Goal: Complete application form: Complete application form

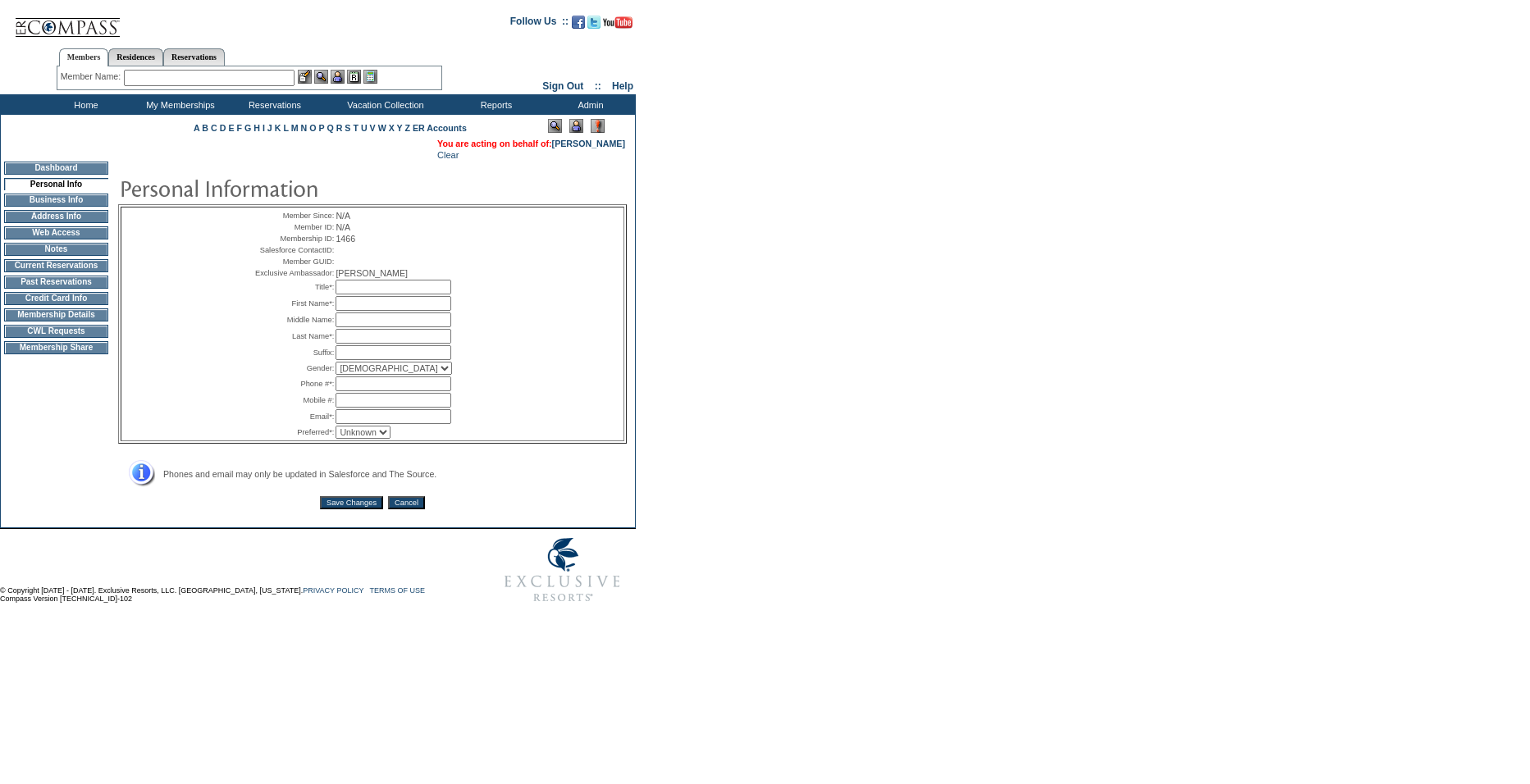
click at [375, 295] on input "text" at bounding box center [394, 287] width 116 height 15
type input "Mr."
type input "Grant"
type input "[PERSON_NAME]"
click at [284, 374] on td "Gender:" at bounding box center [292, 368] width 83 height 13
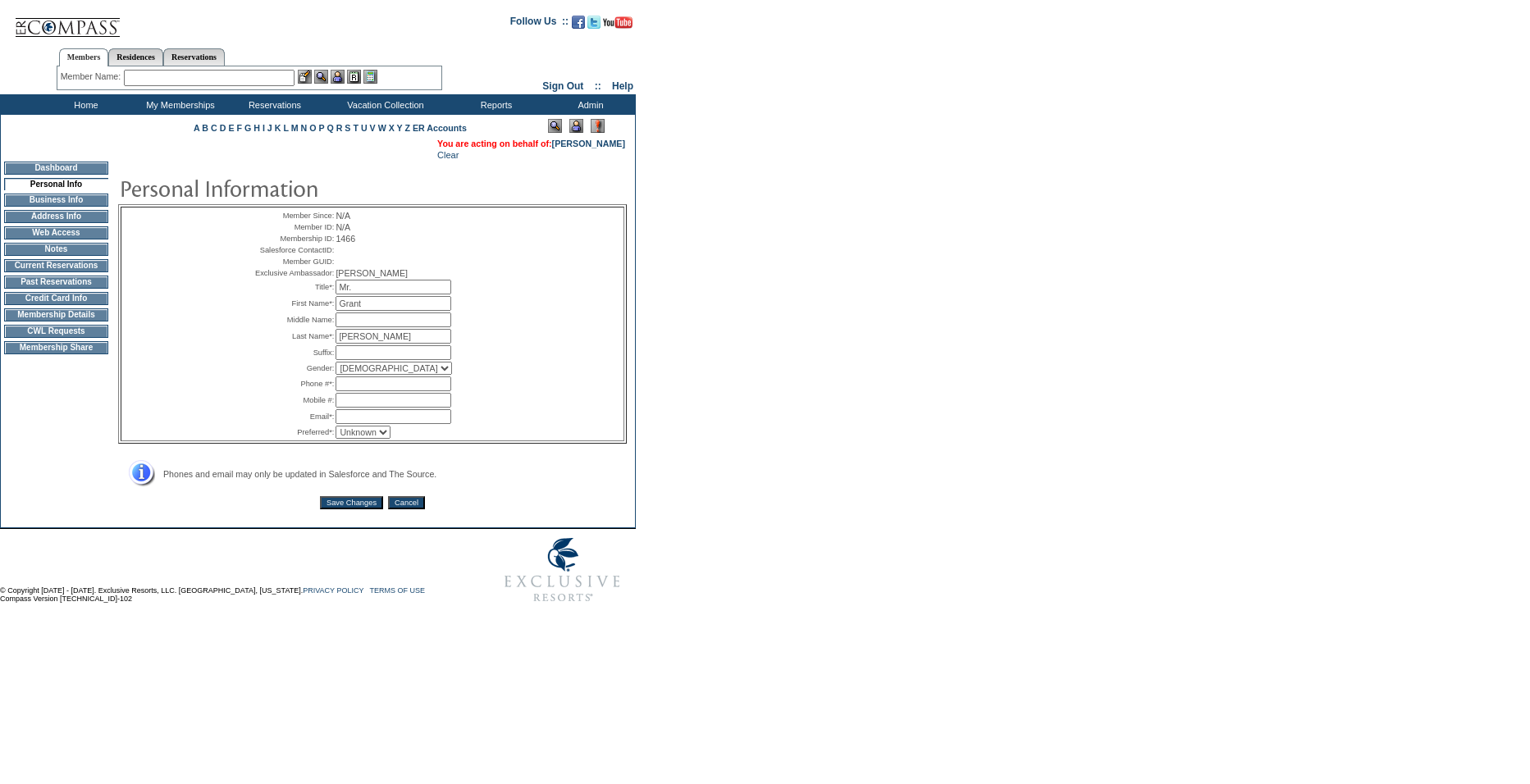
click at [356, 392] on input "text" at bounding box center [394, 384] width 116 height 15
paste input "[PHONE_NUMBER]"
type input "[PHONE_NUMBER]"
click at [349, 408] on input "text" at bounding box center [394, 400] width 116 height 15
click at [343, 424] on input "text" at bounding box center [394, 417] width 116 height 15
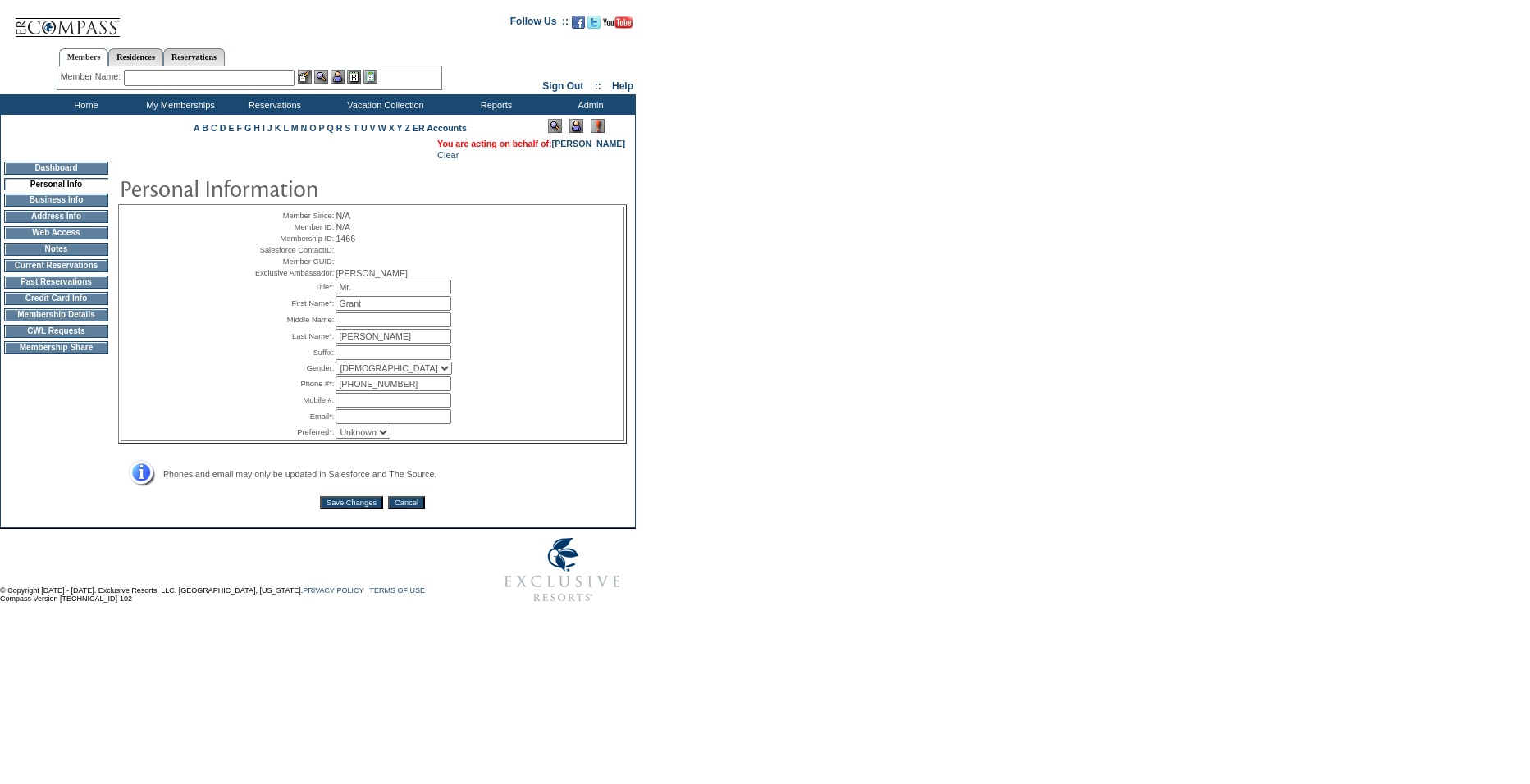
click at [362, 424] on input "text" at bounding box center [394, 417] width 116 height 15
paste input "[EMAIL_ADDRESS][PERSON_NAME][DOMAIN_NAME]"
type input "[EMAIL_ADDRESS][PERSON_NAME][DOMAIN_NAME]"
click at [344, 439] on select "Unknown Email Phone Mobile" at bounding box center [363, 432] width 55 height 13
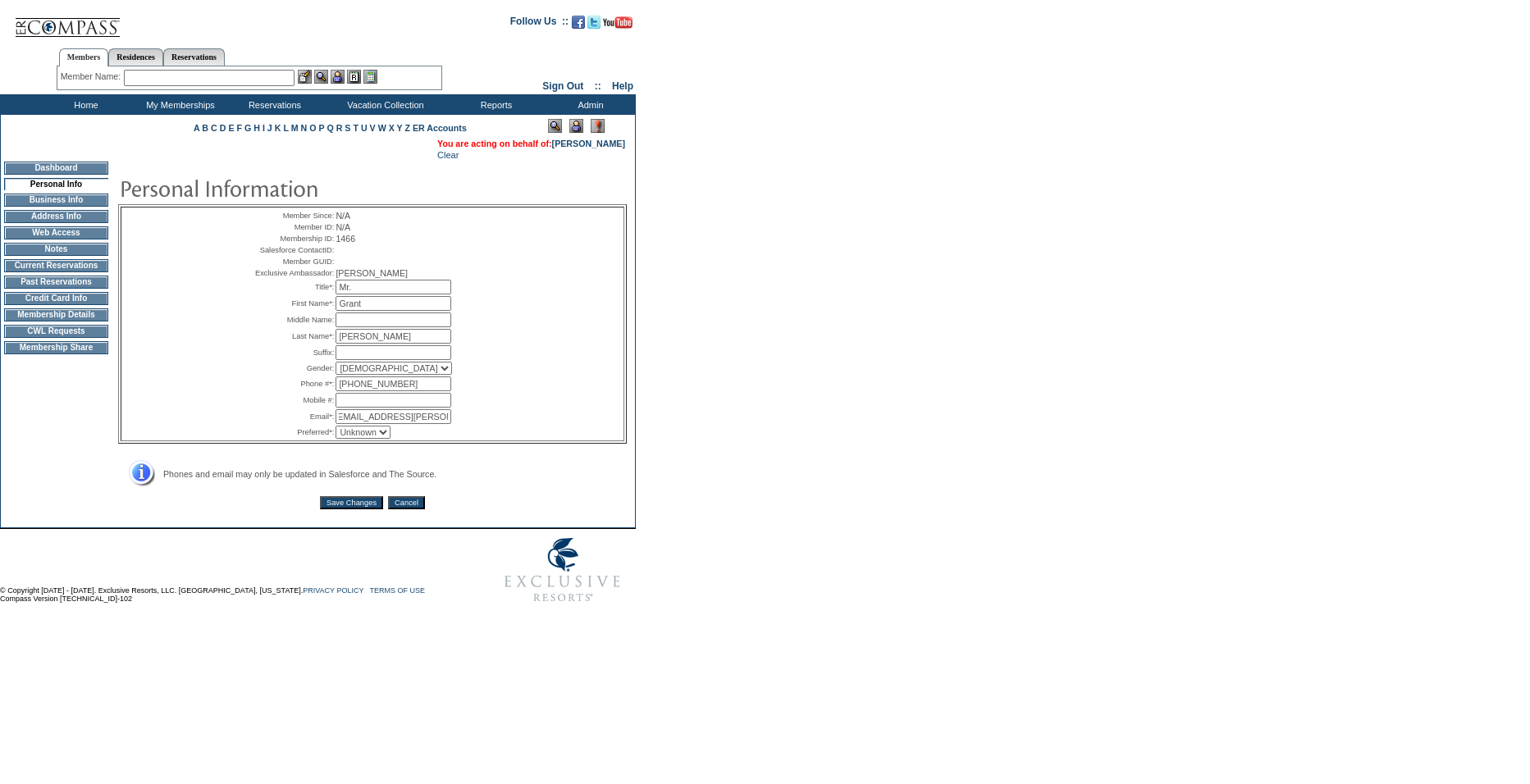
scroll to position [0, 0]
click at [336, 439] on select "Unknown Email Phone Mobile" at bounding box center [363, 432] width 55 height 13
click at [498, 440] on div "Member Since: N/A Member ID: N/A Membership ID: 1466 Salesforce ContactID: Memb…" at bounding box center [372, 324] width 502 height 233
drag, startPoint x: 372, startPoint y: 465, endPoint x: 367, endPoint y: 476, distance: 12.1
click at [372, 439] on select "Unknown Email Phone Mobile" at bounding box center [363, 432] width 55 height 13
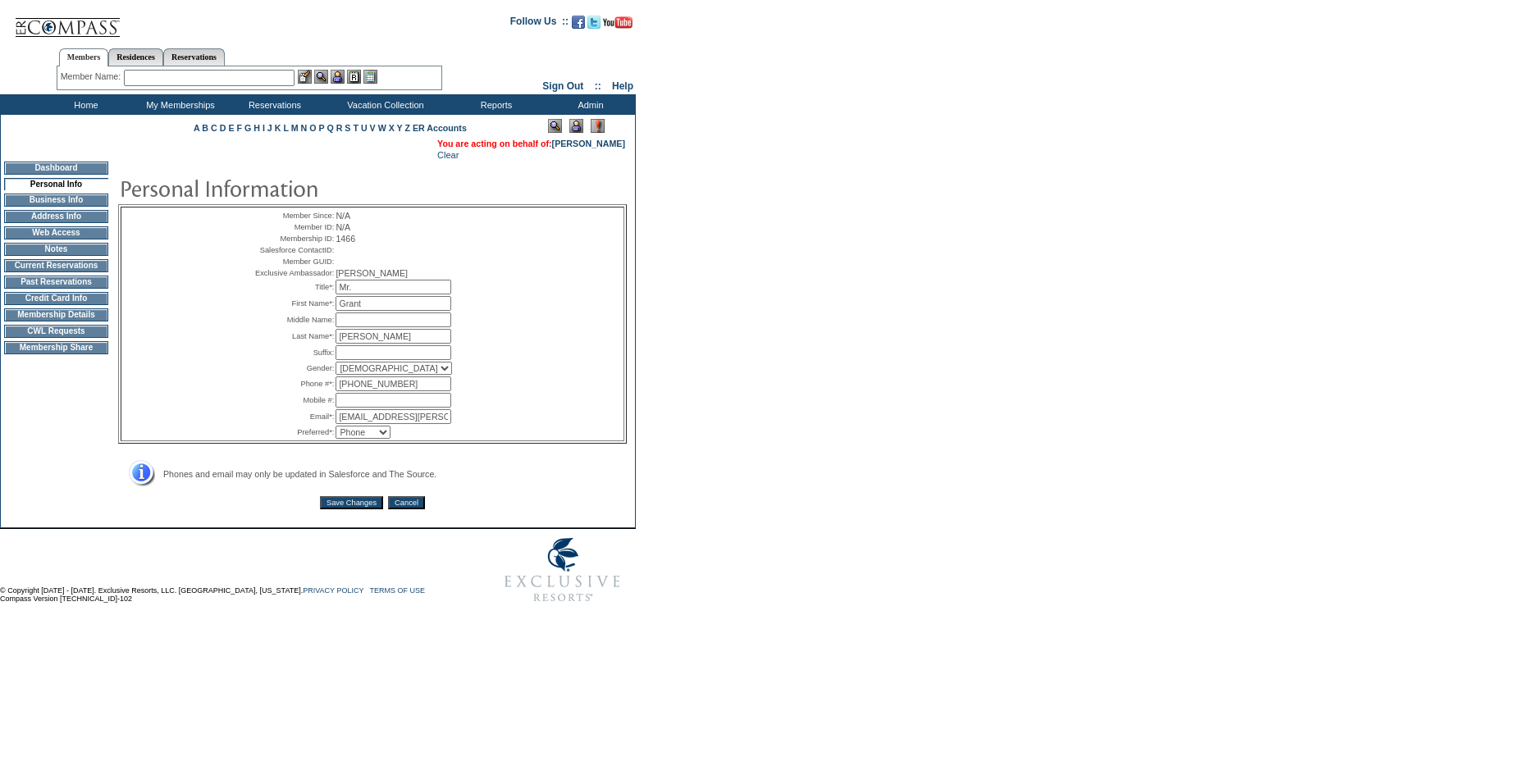
select select "U"
click at [336, 439] on select "Unknown Email Phone Mobile" at bounding box center [363, 432] width 55 height 13
click at [451, 487] on div "Member Since: N/A Member ID: N/A Membership ID: 1466 Salesforce ContactID: Memb…" at bounding box center [373, 329] width 508 height 316
click at [359, 509] on input "Save Changes" at bounding box center [351, 502] width 64 height 13
